Goal: Task Accomplishment & Management: Manage account settings

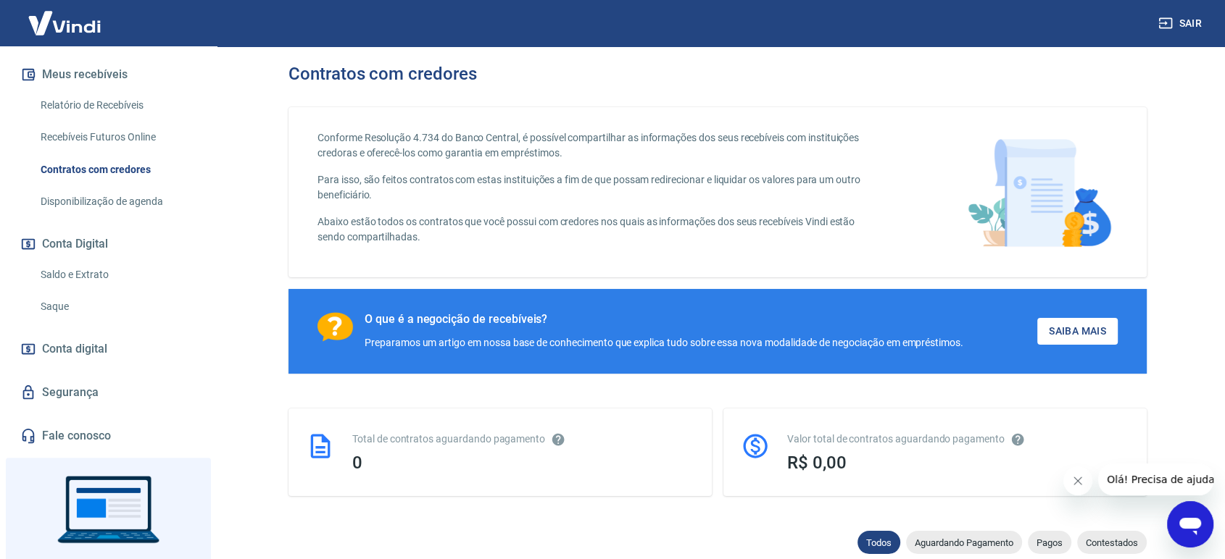
scroll to position [322, 0]
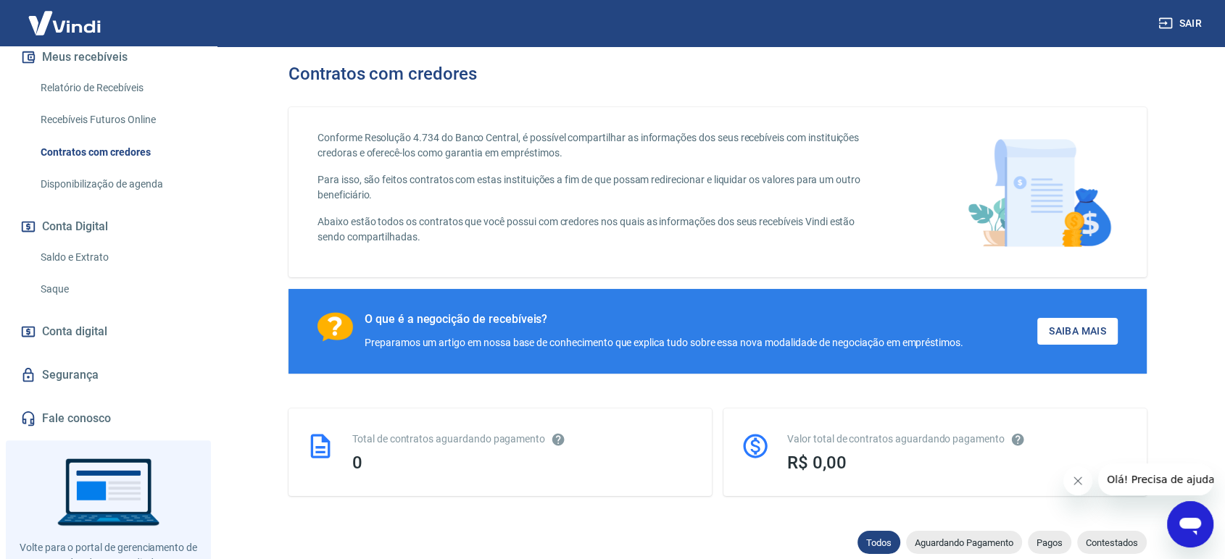
click at [80, 376] on link "Segurança" at bounding box center [108, 375] width 182 height 32
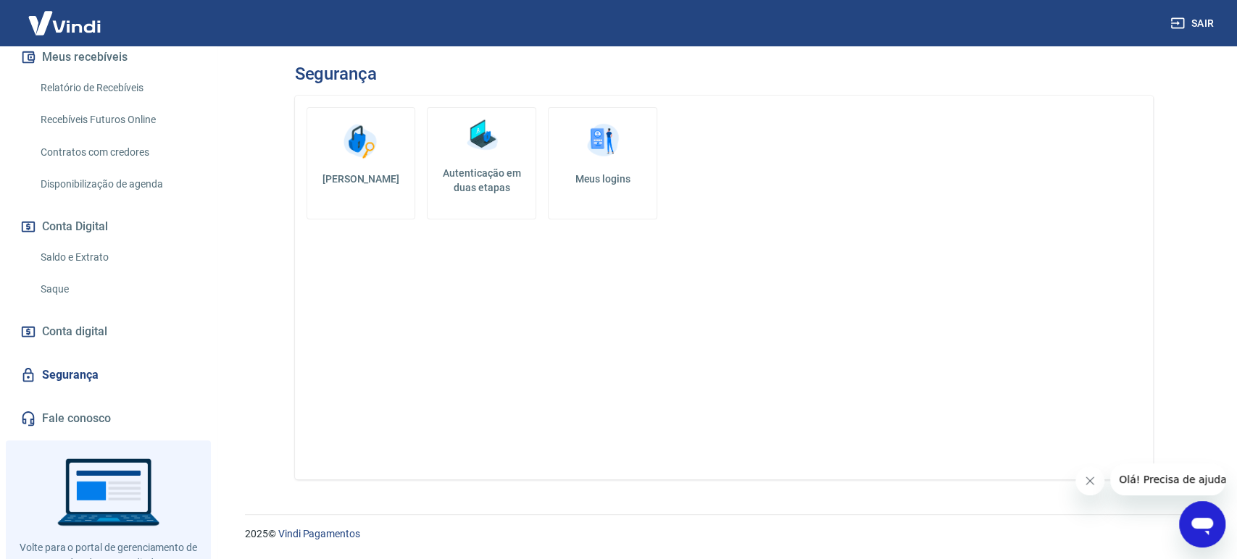
click at [474, 173] on h5 "Autenticação em duas etapas" at bounding box center [481, 180] width 96 height 29
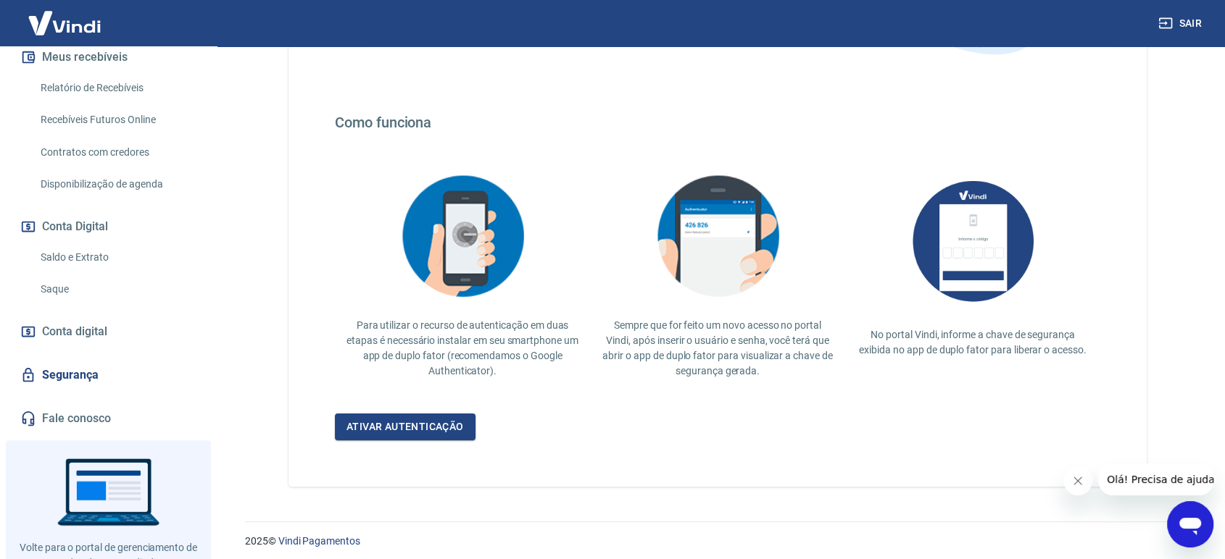
scroll to position [226, 0]
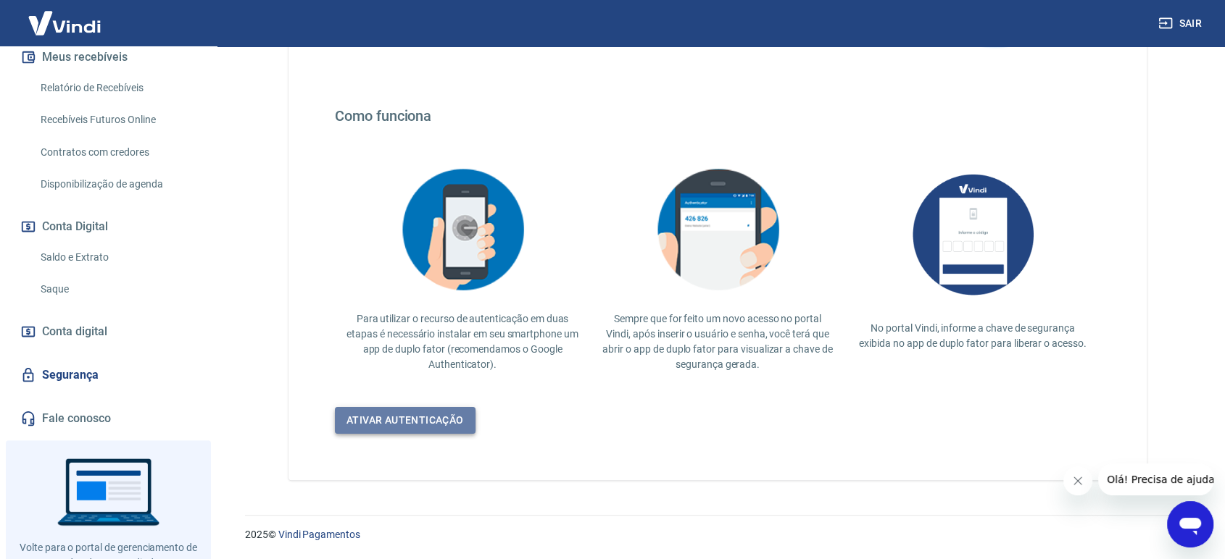
click at [424, 423] on link "Ativar autenticação" at bounding box center [405, 420] width 141 height 27
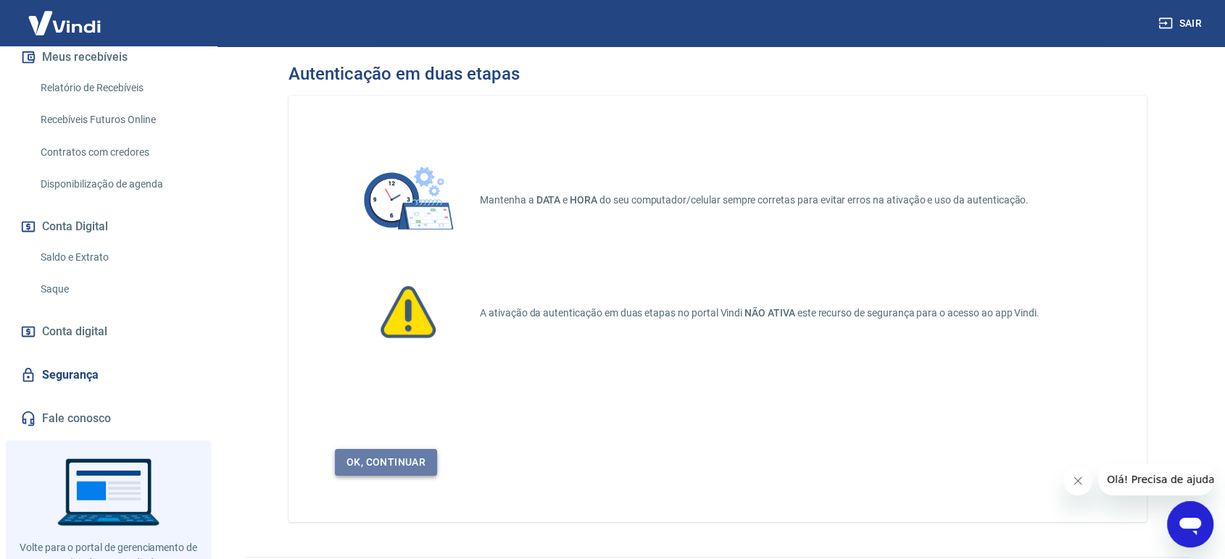
click at [409, 455] on link "Ok, continuar" at bounding box center [386, 462] width 102 height 27
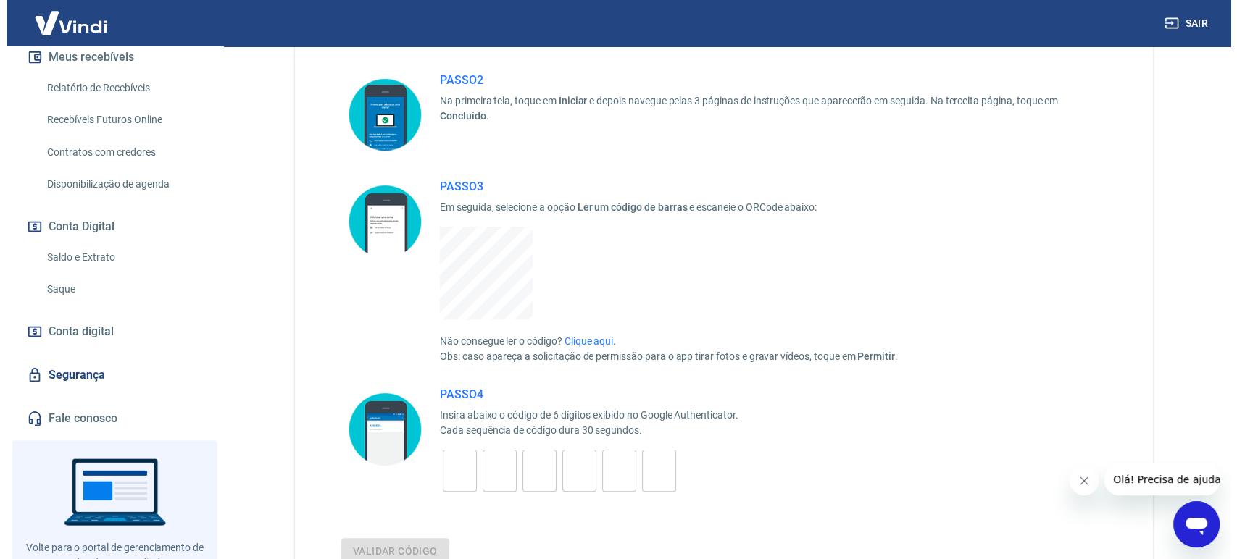
scroll to position [348, 0]
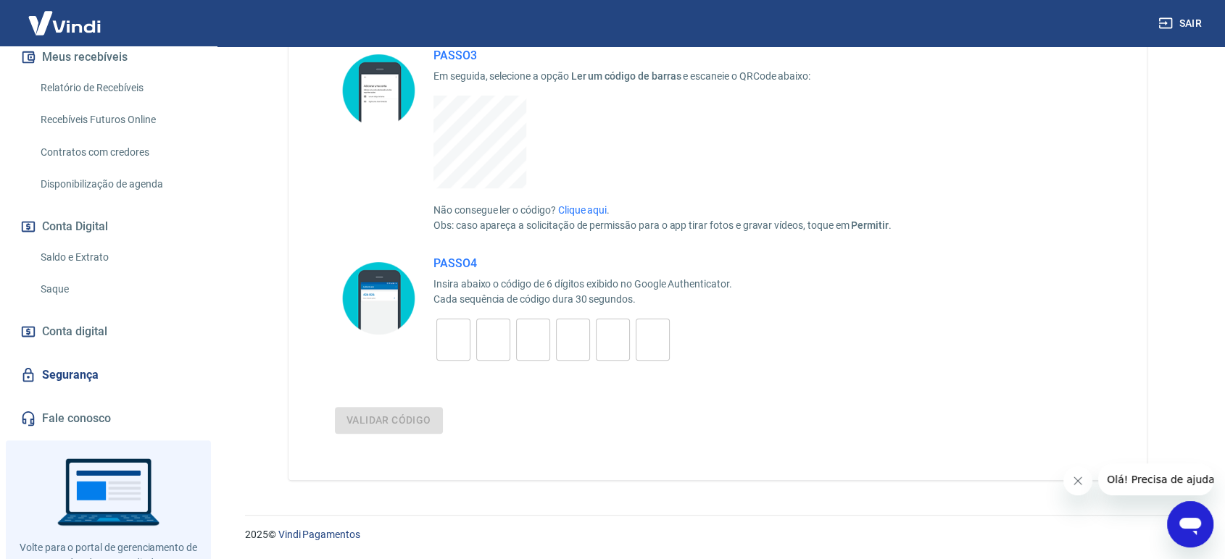
click at [450, 342] on input "tel" at bounding box center [453, 340] width 34 height 31
type input "7"
type input "0"
type input "3"
type input "2"
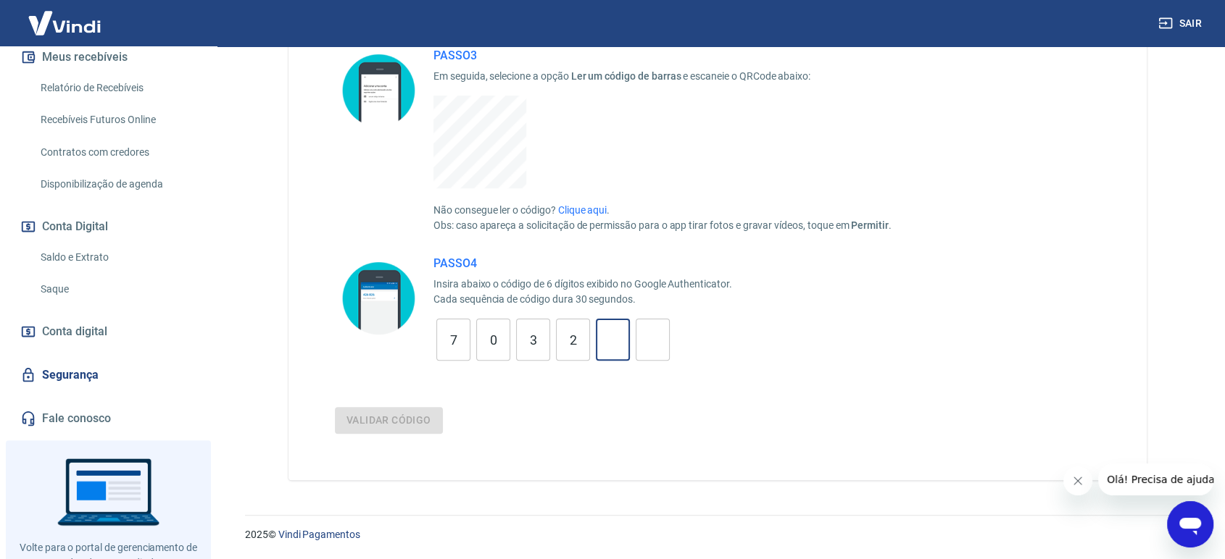
type input "0"
type input "6"
click at [366, 422] on button "Validar código" at bounding box center [389, 420] width 108 height 27
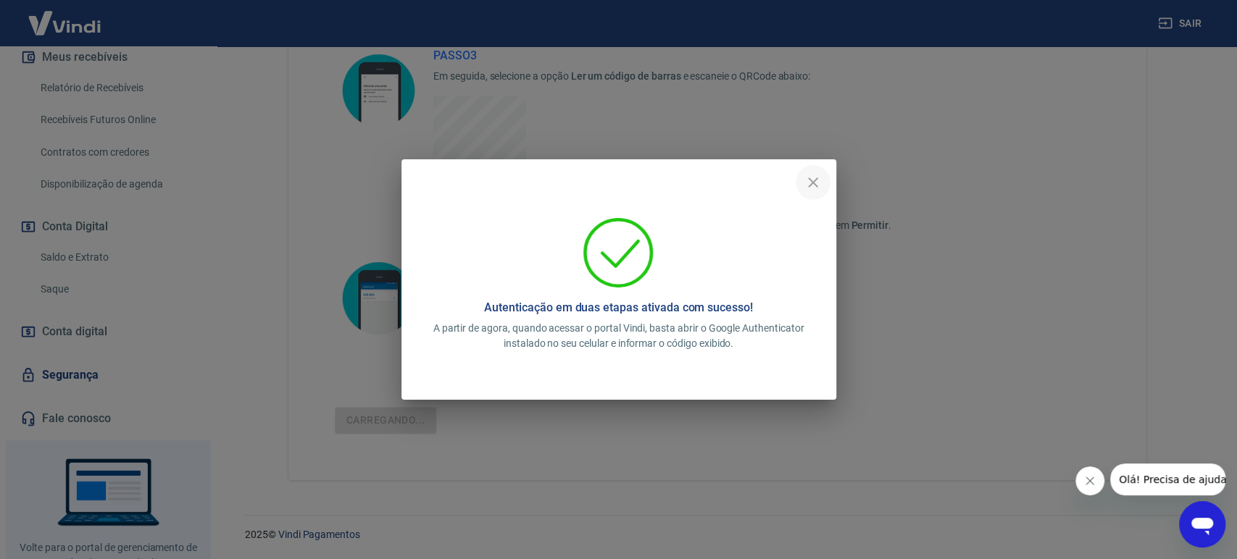
click at [814, 183] on icon "close" at bounding box center [812, 182] width 17 height 17
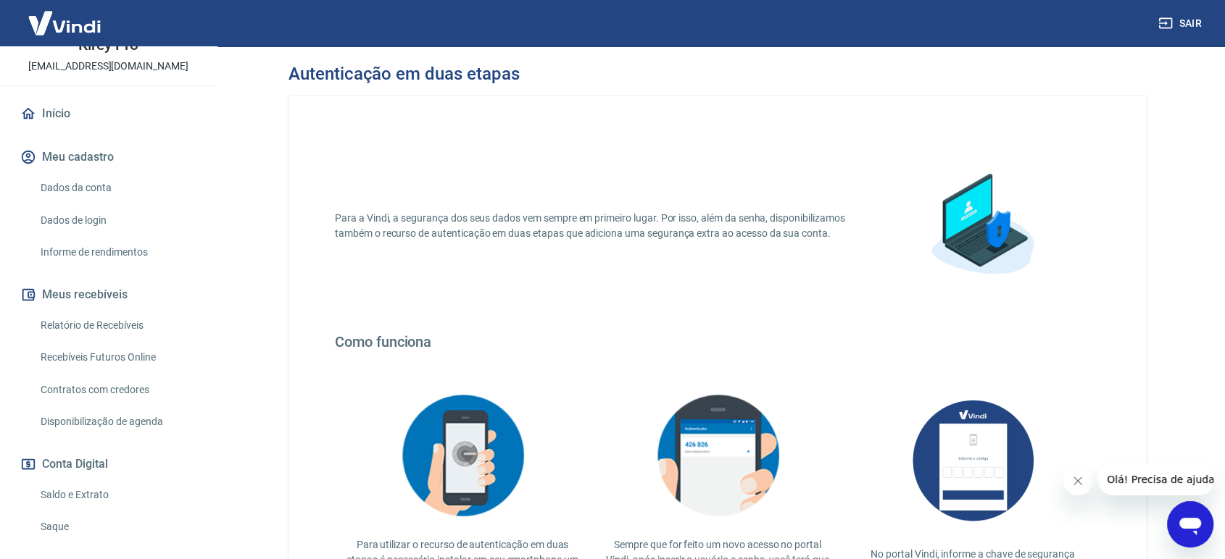
scroll to position [80, 0]
click at [99, 219] on link "Dados de login" at bounding box center [117, 224] width 164 height 30
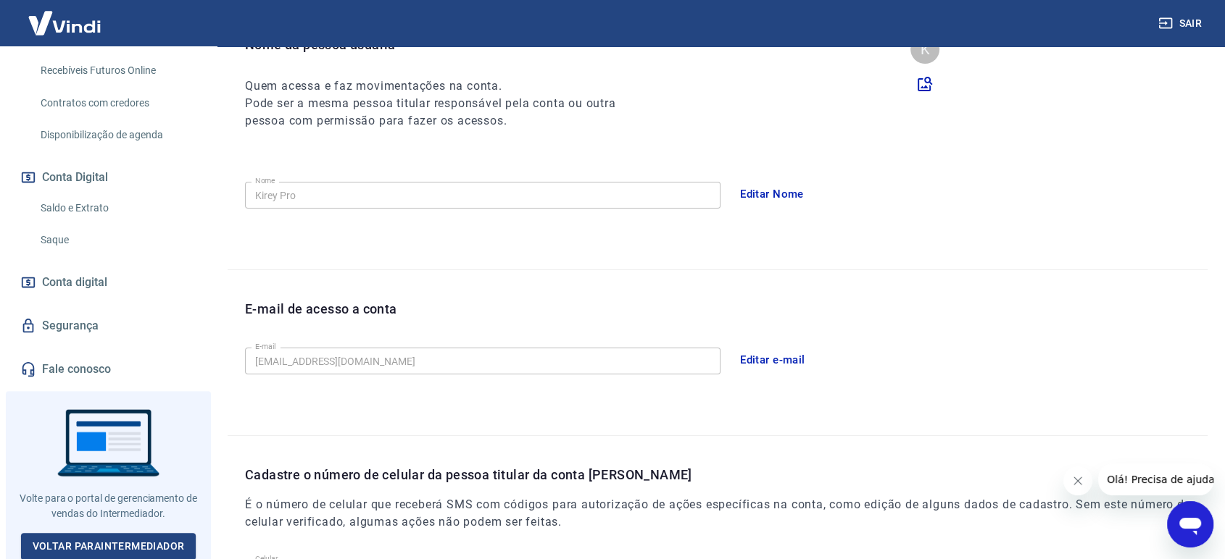
scroll to position [287, 0]
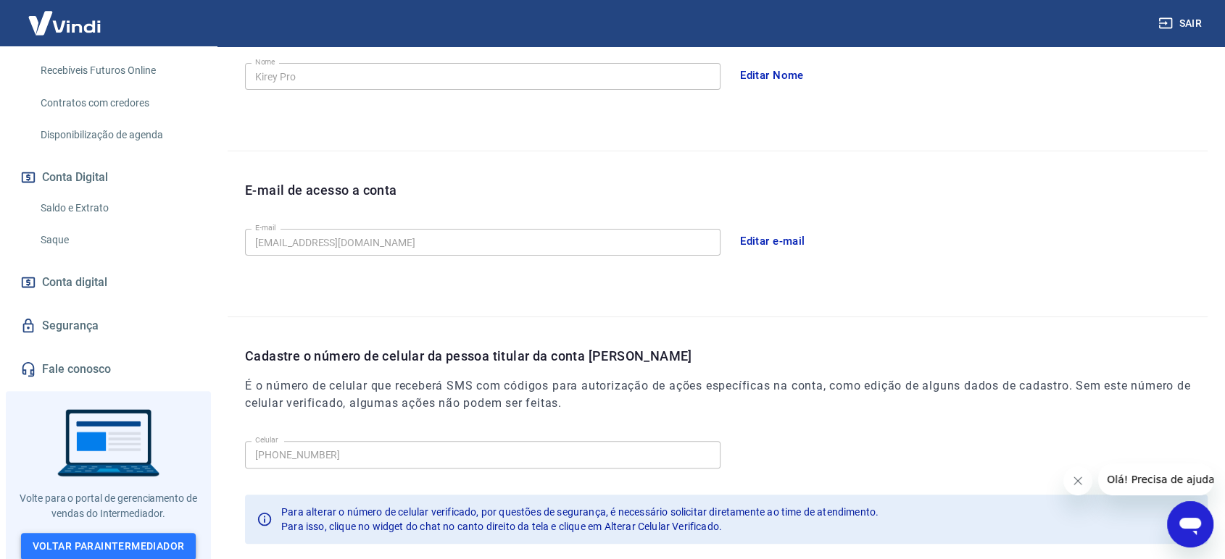
click at [138, 535] on link "Voltar para Intermediador" at bounding box center [108, 546] width 175 height 27
